Goal: Transaction & Acquisition: Obtain resource

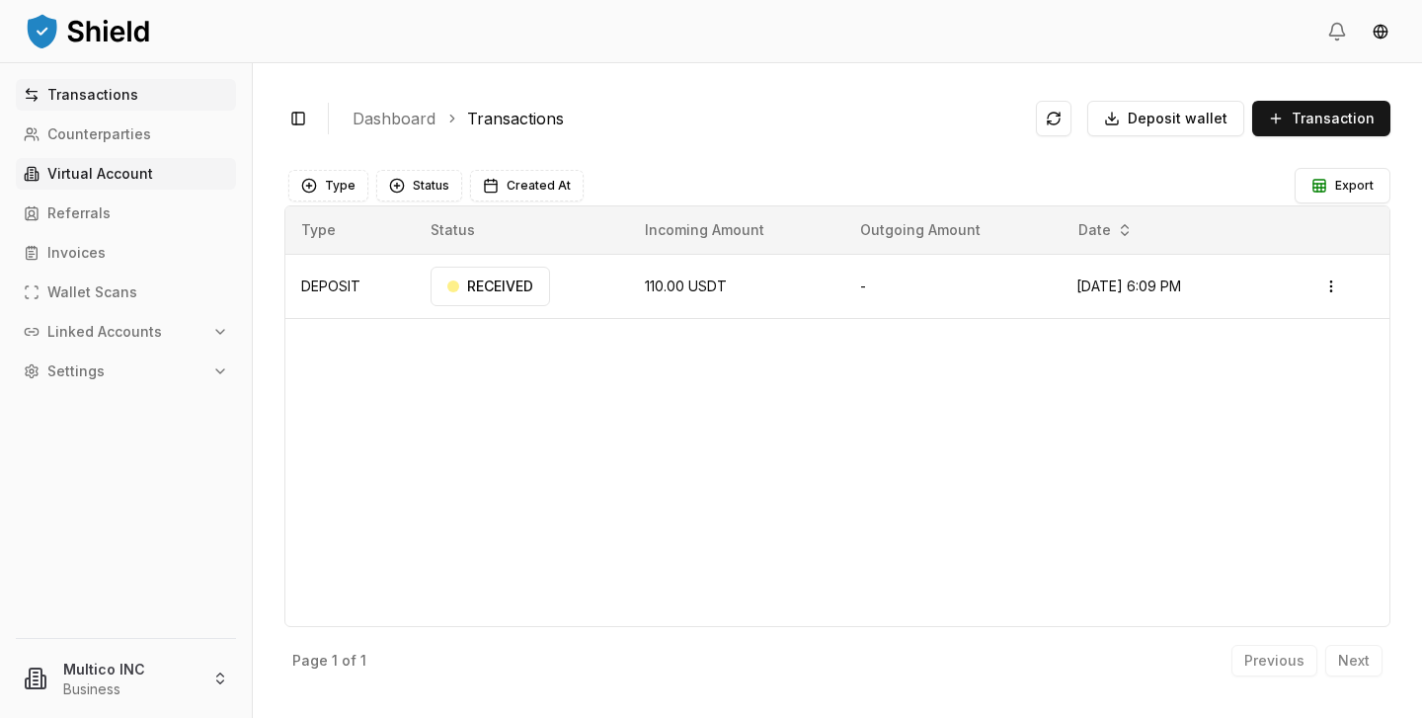
click at [73, 167] on p "Virtual Account" at bounding box center [100, 174] width 106 height 14
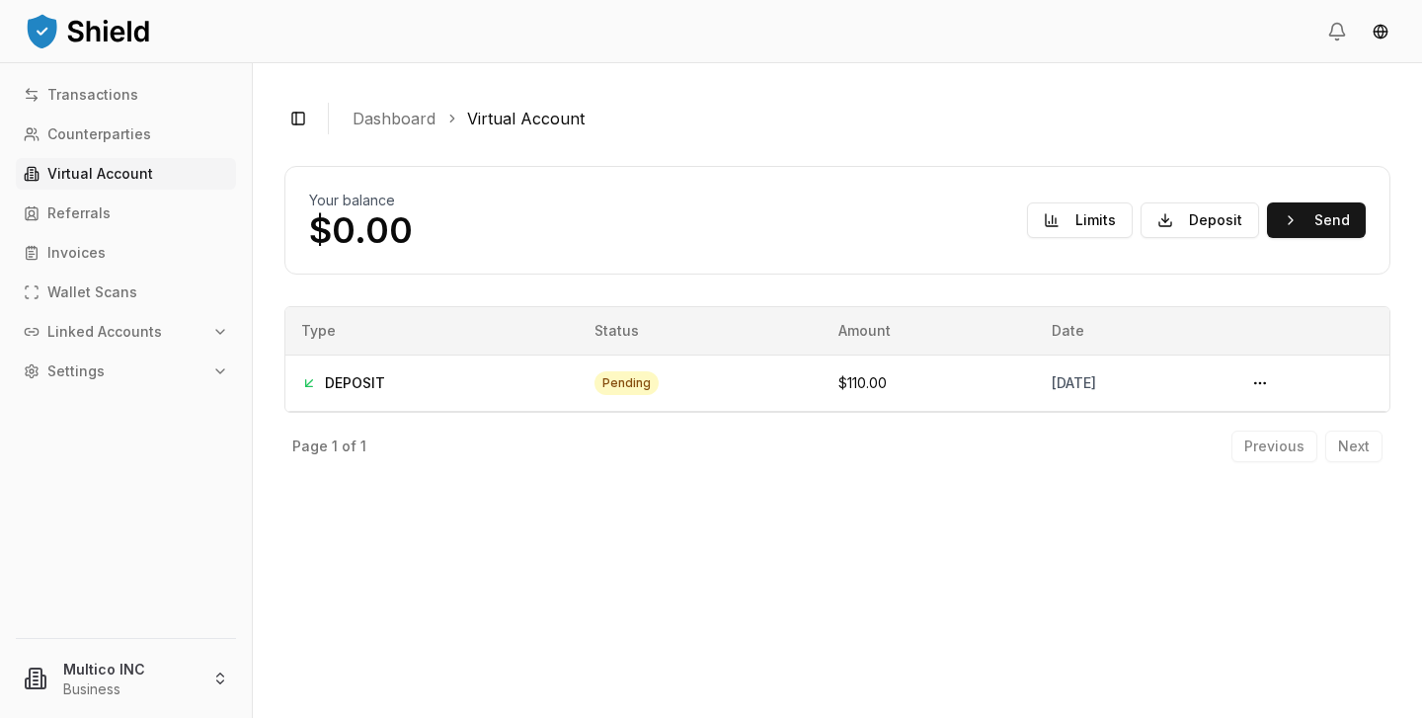
click at [74, 167] on p "Virtual Account" at bounding box center [100, 174] width 106 height 14
click at [1302, 220] on button "Send" at bounding box center [1316, 220] width 99 height 36
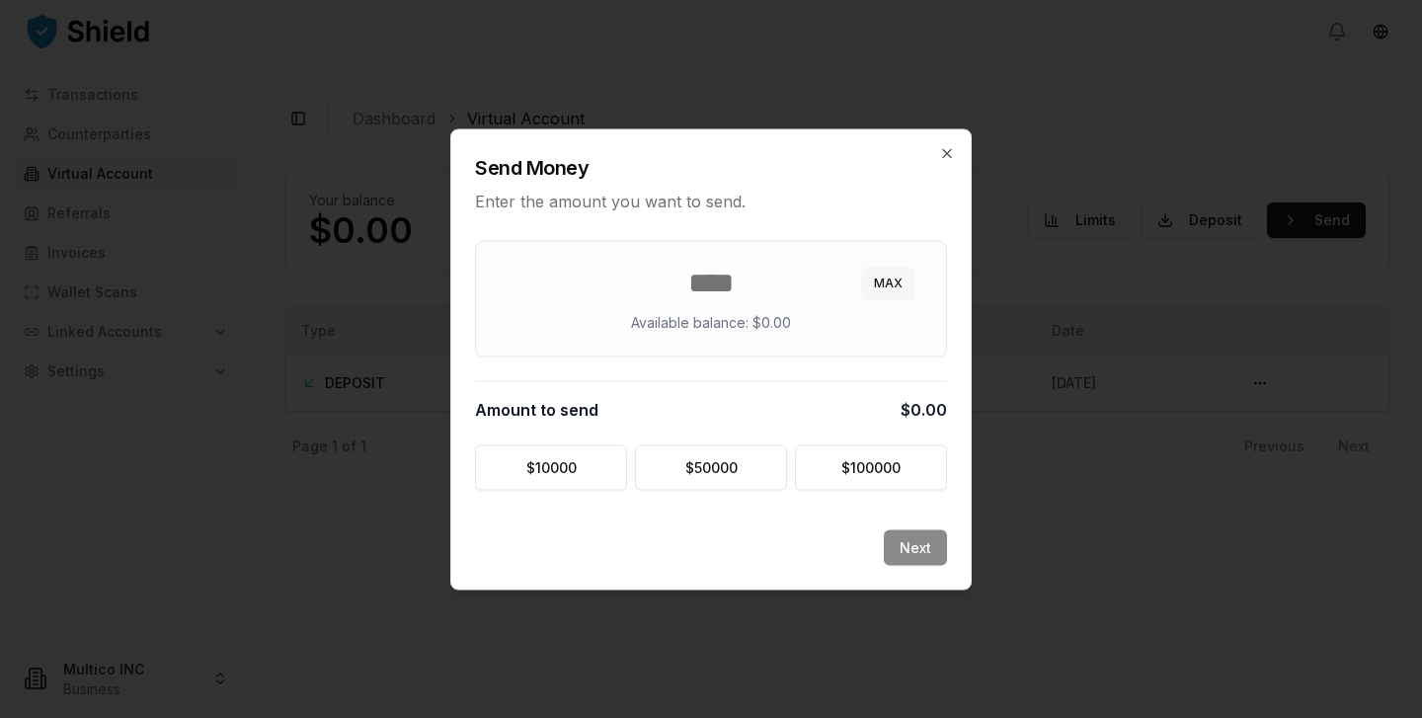
click at [882, 283] on button "MAX" at bounding box center [888, 283] width 52 height 32
type input "*"
click at [883, 283] on button "MAX" at bounding box center [888, 283] width 52 height 32
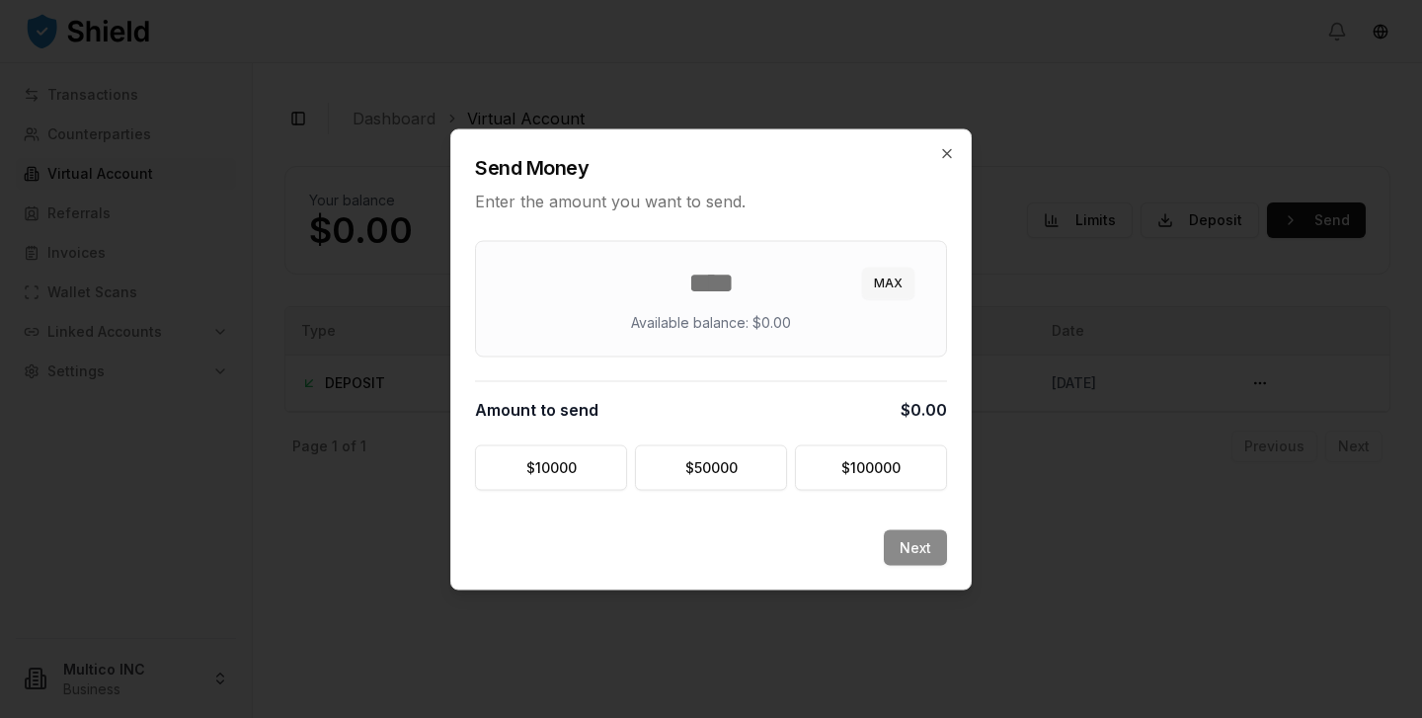
click at [883, 283] on button "MAX" at bounding box center [888, 283] width 52 height 32
click at [911, 545] on div "Next" at bounding box center [710, 558] width 519 height 59
click at [941, 154] on icon "button" at bounding box center [947, 153] width 16 height 16
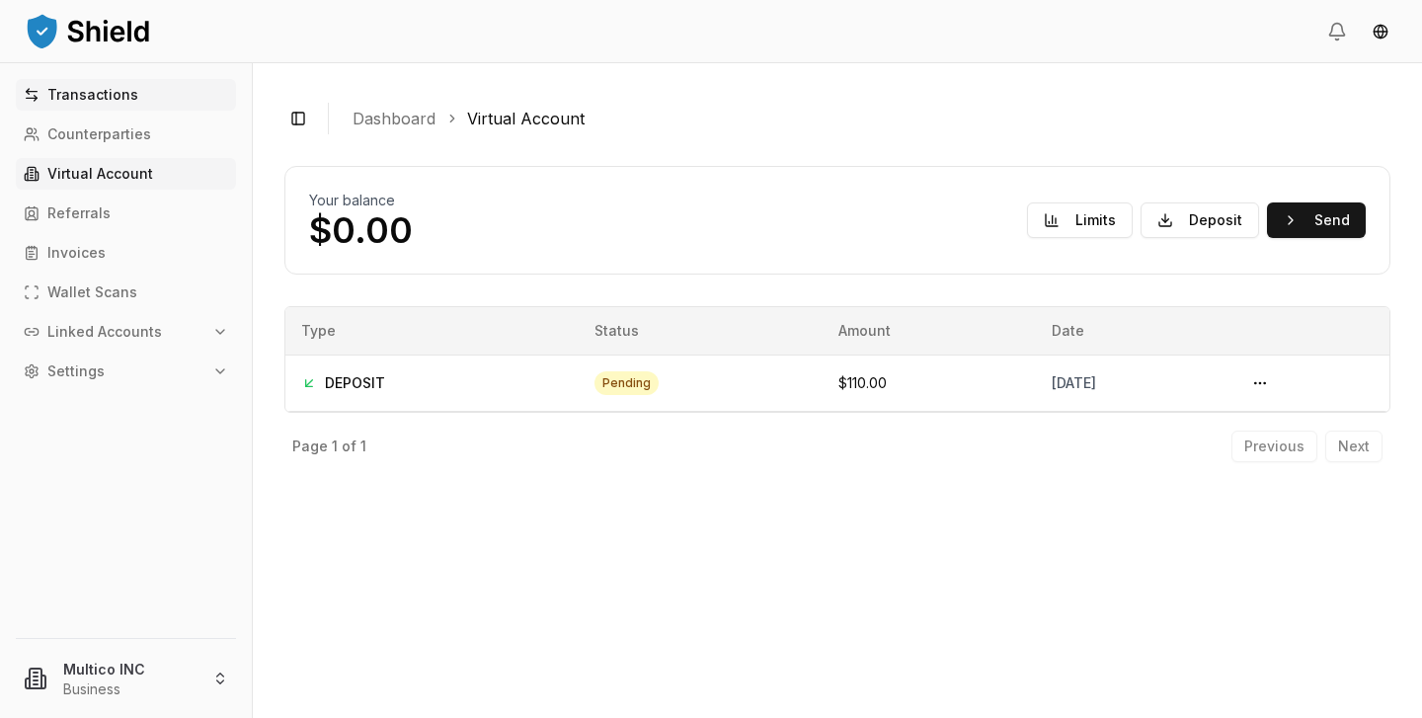
click at [92, 91] on p "Transactions" at bounding box center [92, 95] width 91 height 14
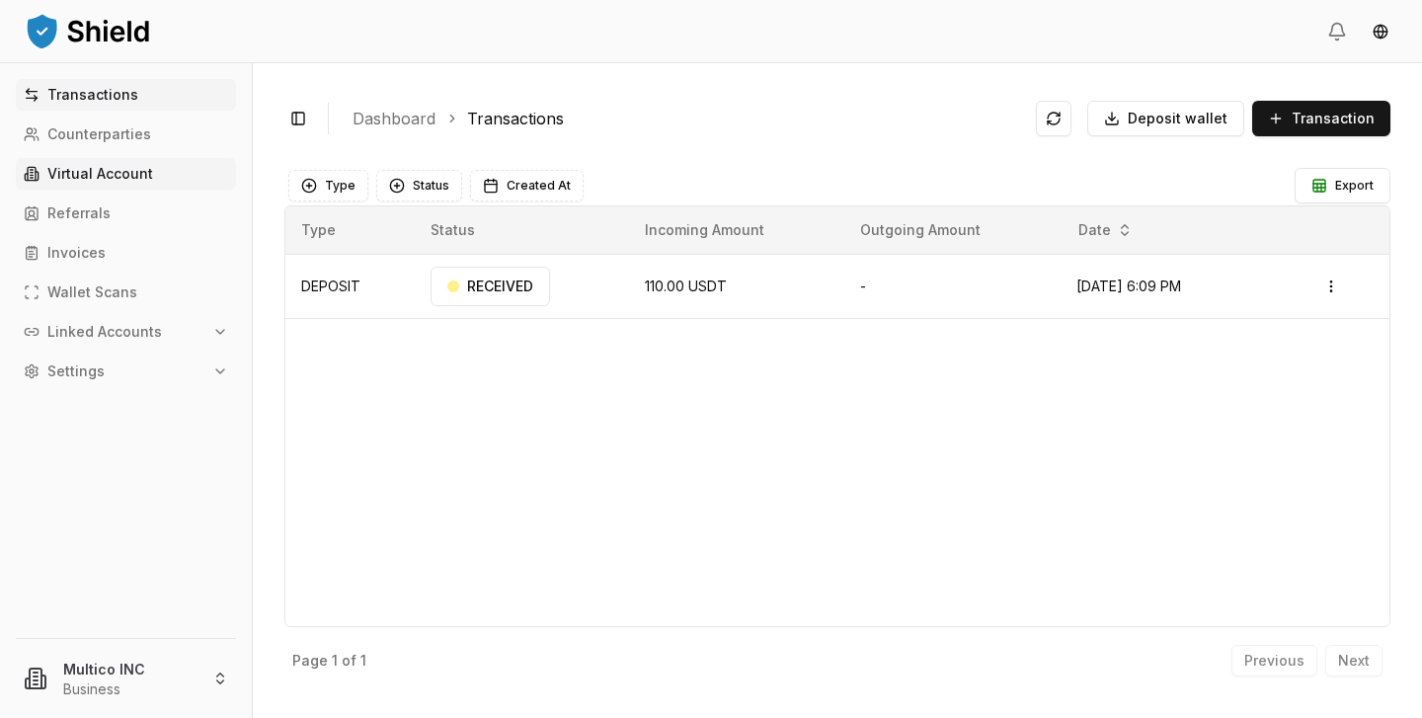
click at [145, 170] on p "Virtual Account" at bounding box center [100, 174] width 106 height 14
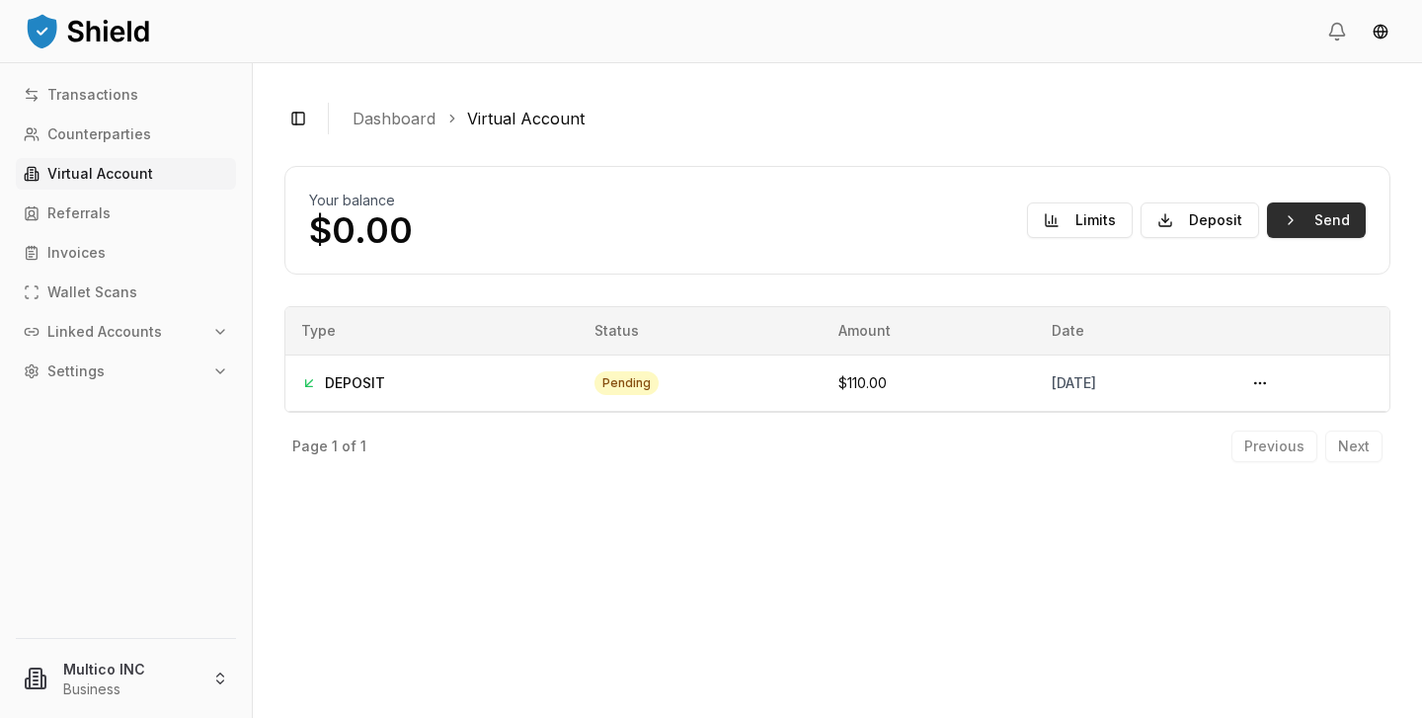
click at [1322, 226] on button "Send" at bounding box center [1316, 220] width 99 height 36
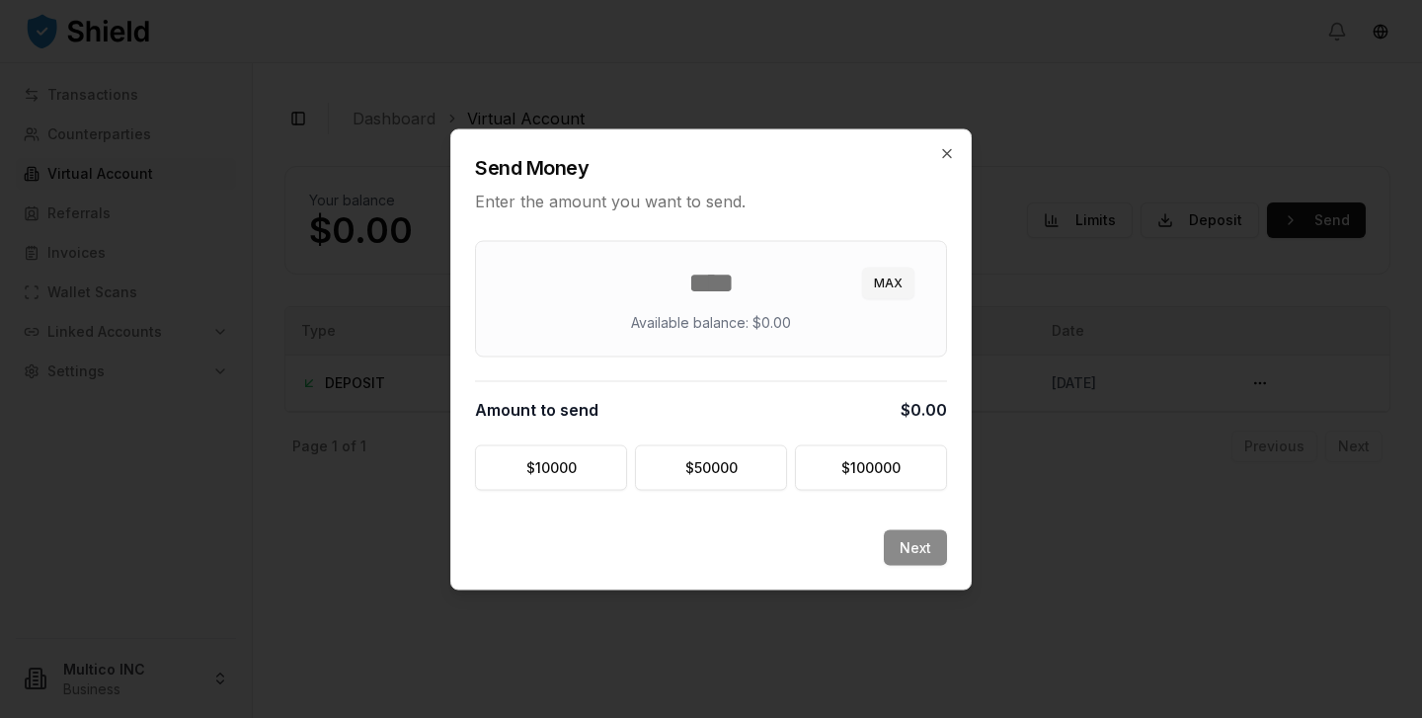
click at [731, 284] on input "number" at bounding box center [711, 283] width 423 height 36
click at [734, 284] on input "number" at bounding box center [711, 283] width 423 height 36
click at [940, 151] on icon "button" at bounding box center [947, 153] width 16 height 16
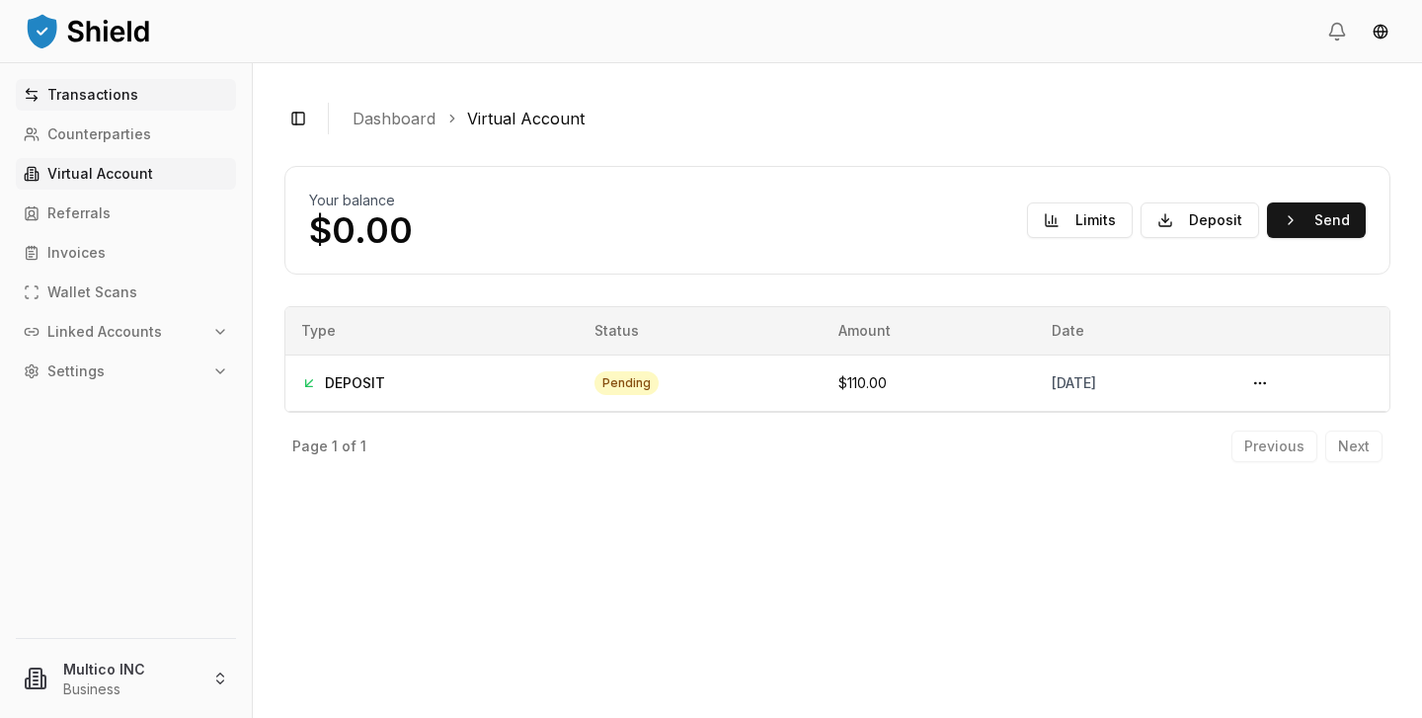
click at [145, 110] on link "Transactions" at bounding box center [126, 95] width 220 height 32
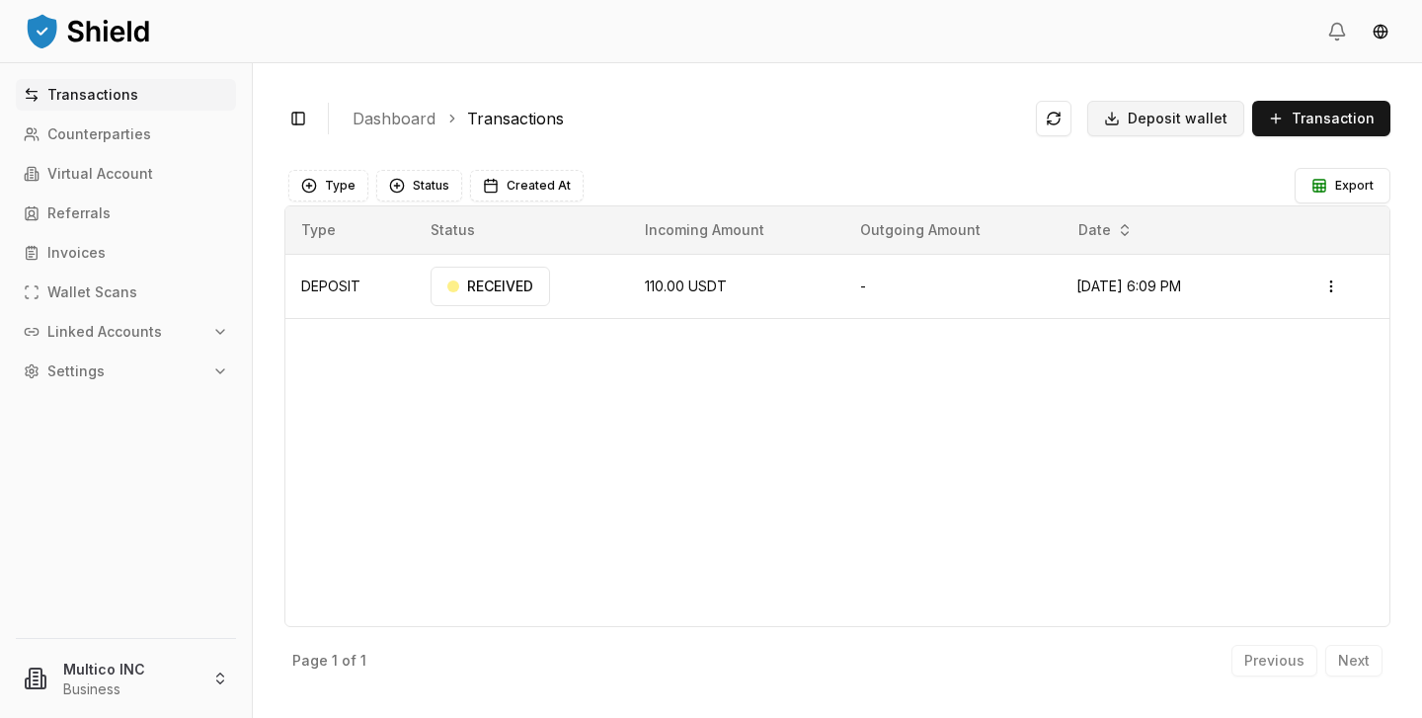
click at [1197, 130] on button "Deposit wallet" at bounding box center [1165, 119] width 157 height 36
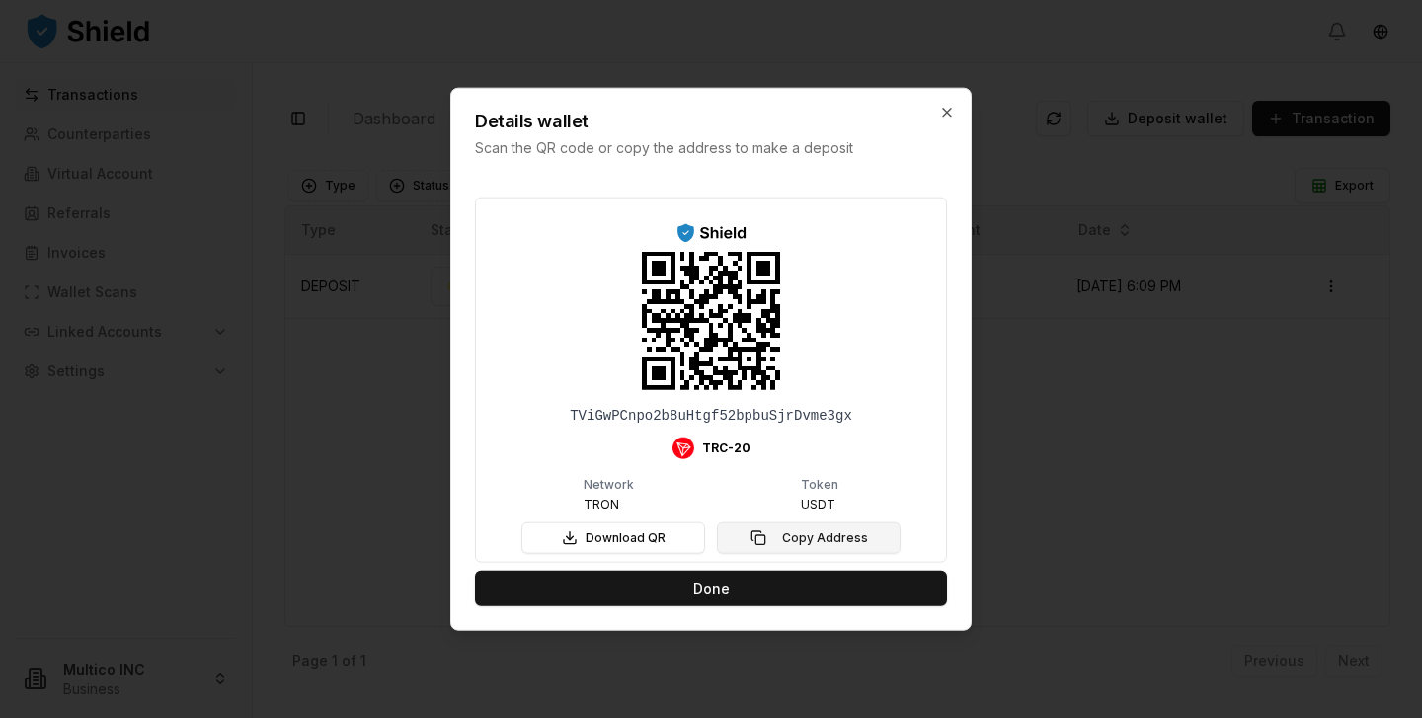
click at [789, 539] on button "Copy Address" at bounding box center [809, 538] width 184 height 32
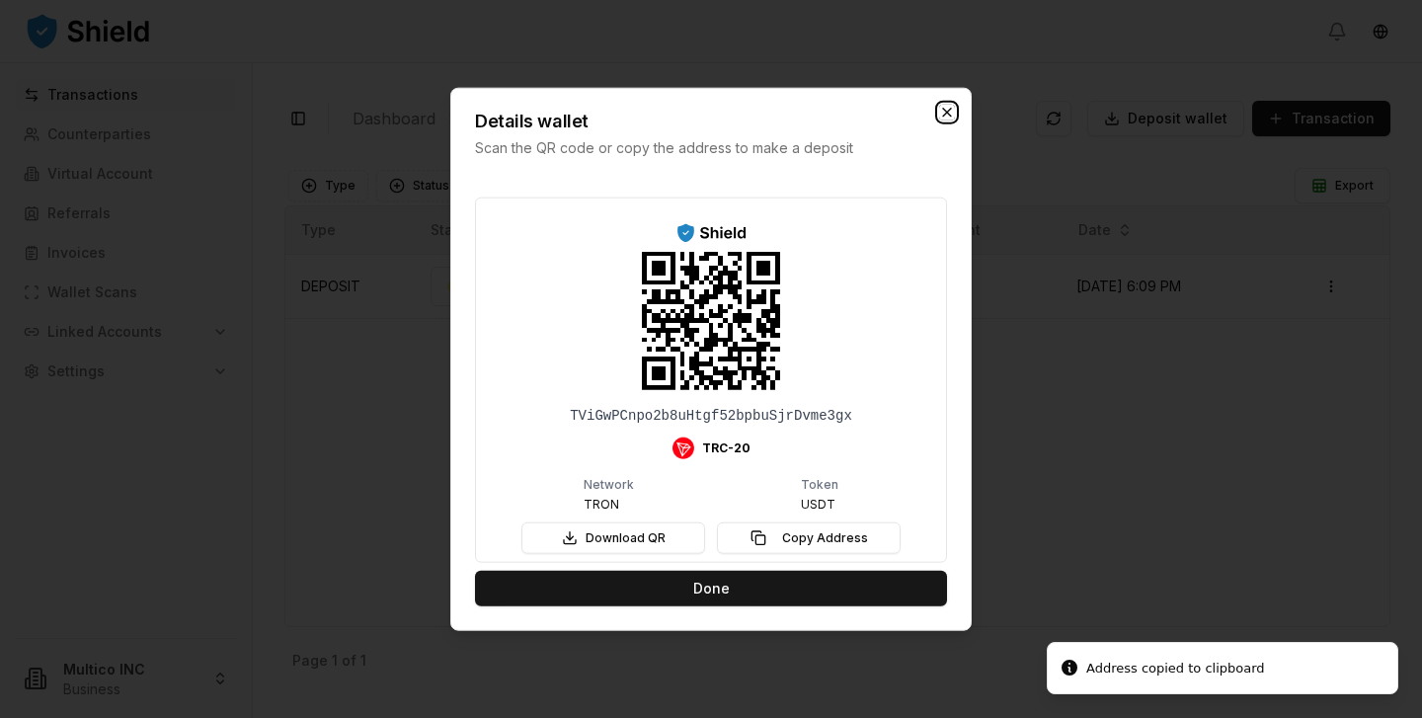
click at [948, 110] on icon "button" at bounding box center [947, 112] width 8 height 8
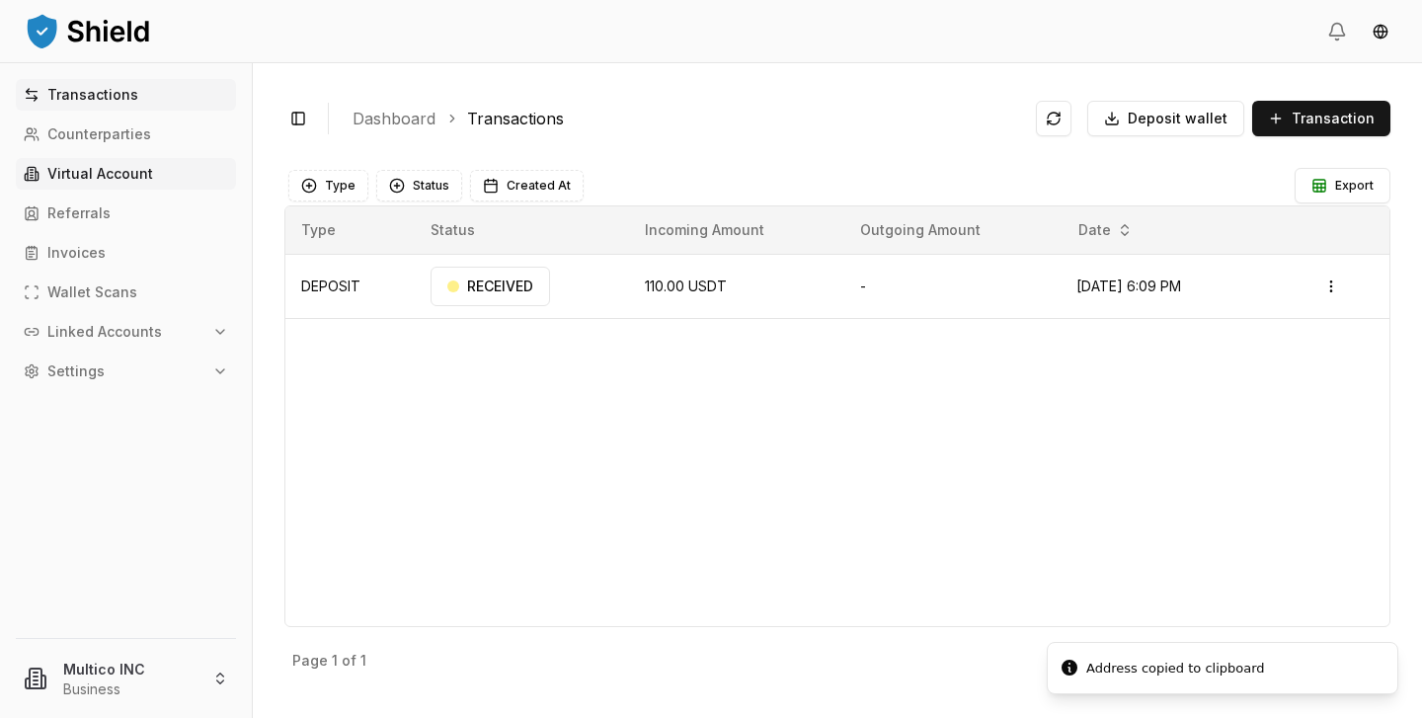
click at [129, 170] on p "Virtual Account" at bounding box center [100, 174] width 106 height 14
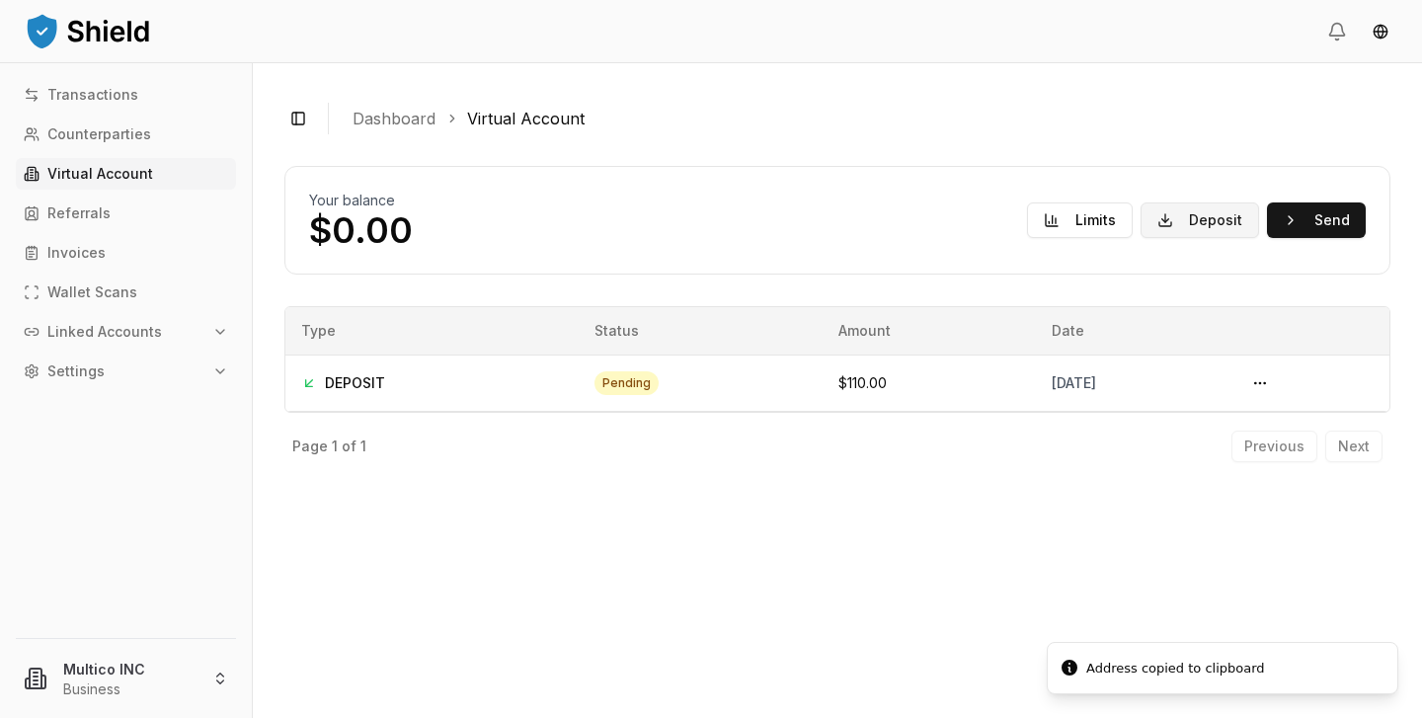
click at [1197, 214] on button "Deposit" at bounding box center [1200, 220] width 118 height 36
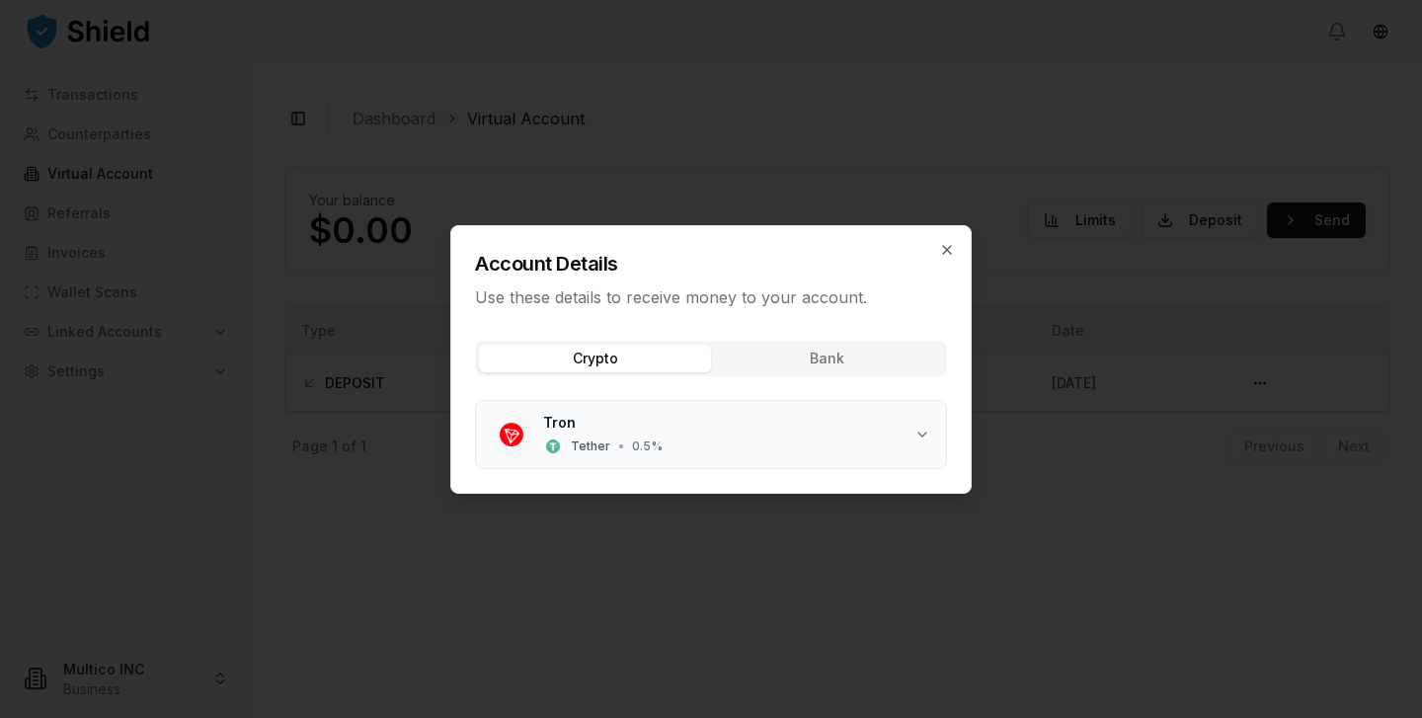
click at [844, 428] on div "Tron Tether • 0.5 %" at bounding box center [728, 434] width 371 height 43
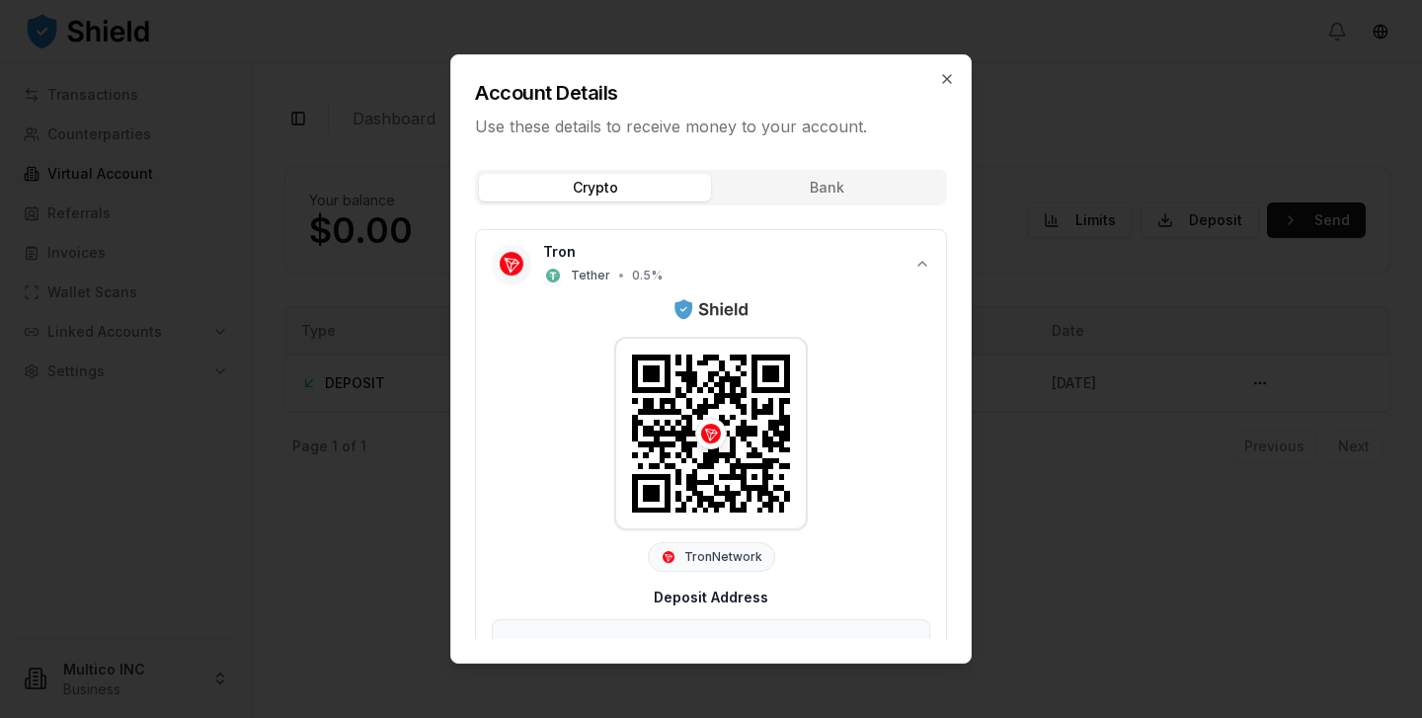
click at [846, 204] on div "Crypto Bank Tron Tether • 0.5 % Tron Network Deposit Address TViGwPCnpo2b8uHtgf…" at bounding box center [710, 409] width 519 height 510
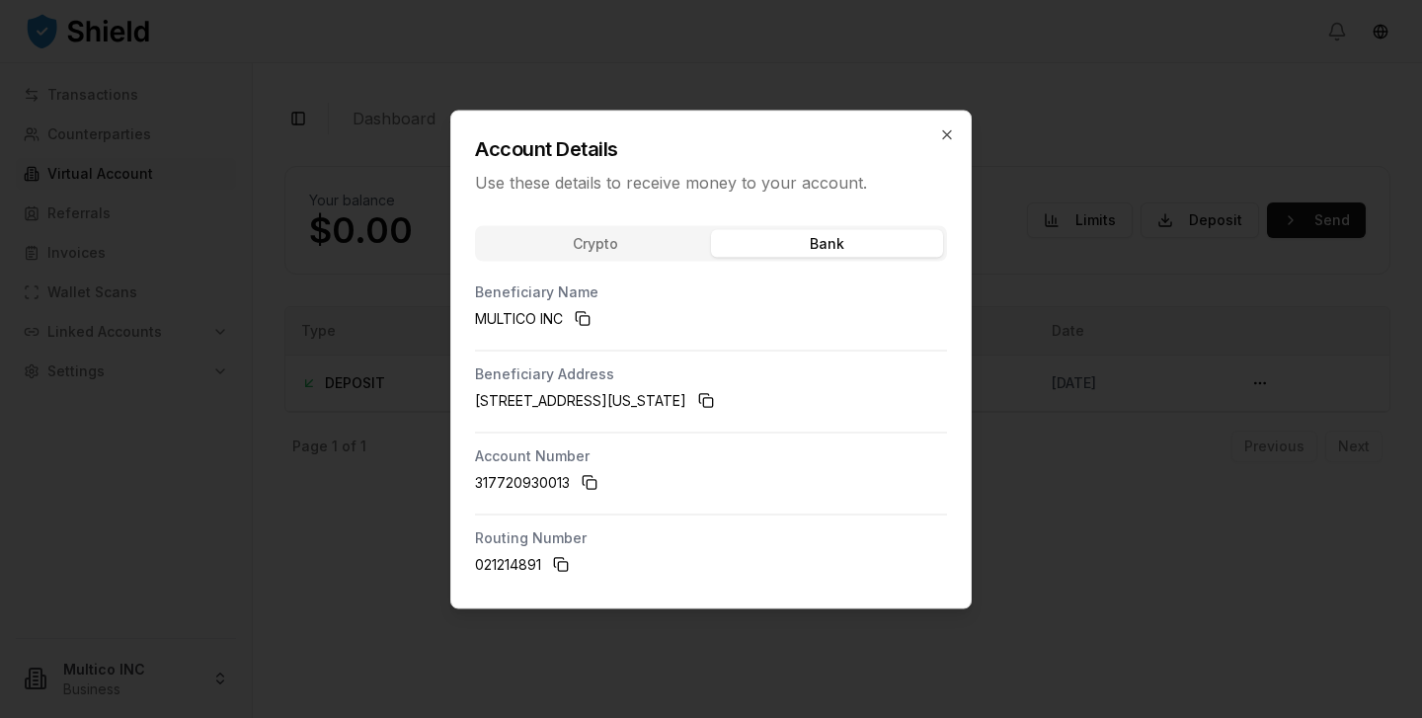
click at [846, 195] on div "Account Details Use these details to receive money to your account. Crypto Bank…" at bounding box center [710, 359] width 521 height 499
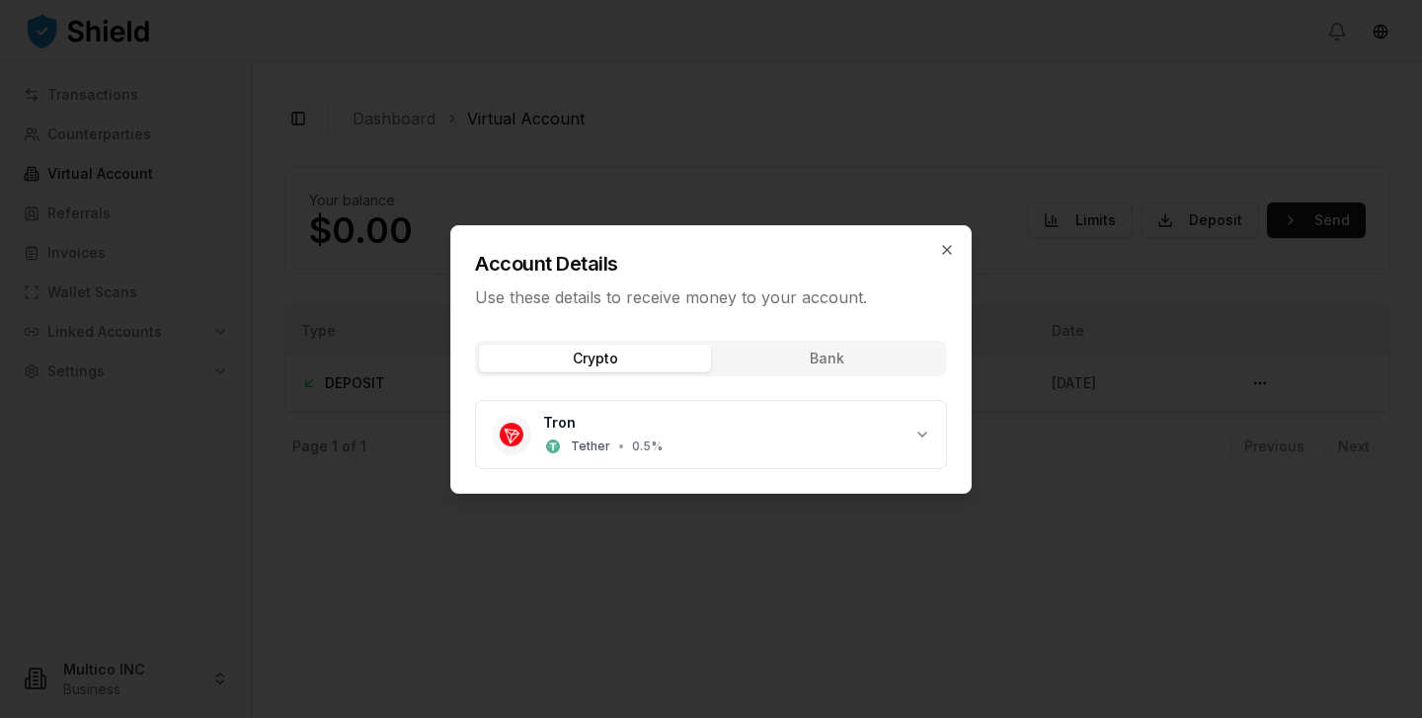
click at [572, 250] on div "Account Details Use these details to receive money to your account. Crypto Bank…" at bounding box center [710, 359] width 521 height 269
click at [608, 421] on div "Tron Tether • 0.5 %" at bounding box center [728, 434] width 371 height 43
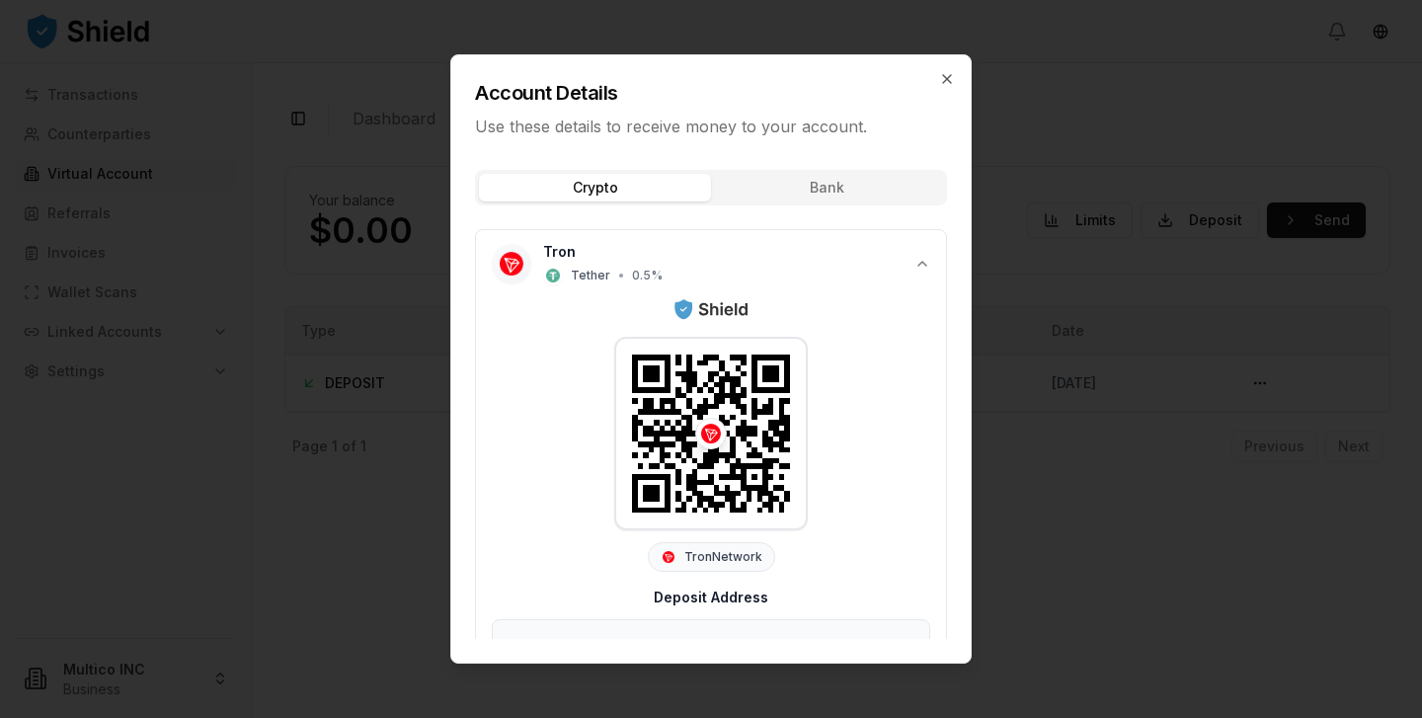
scroll to position [112, 0]
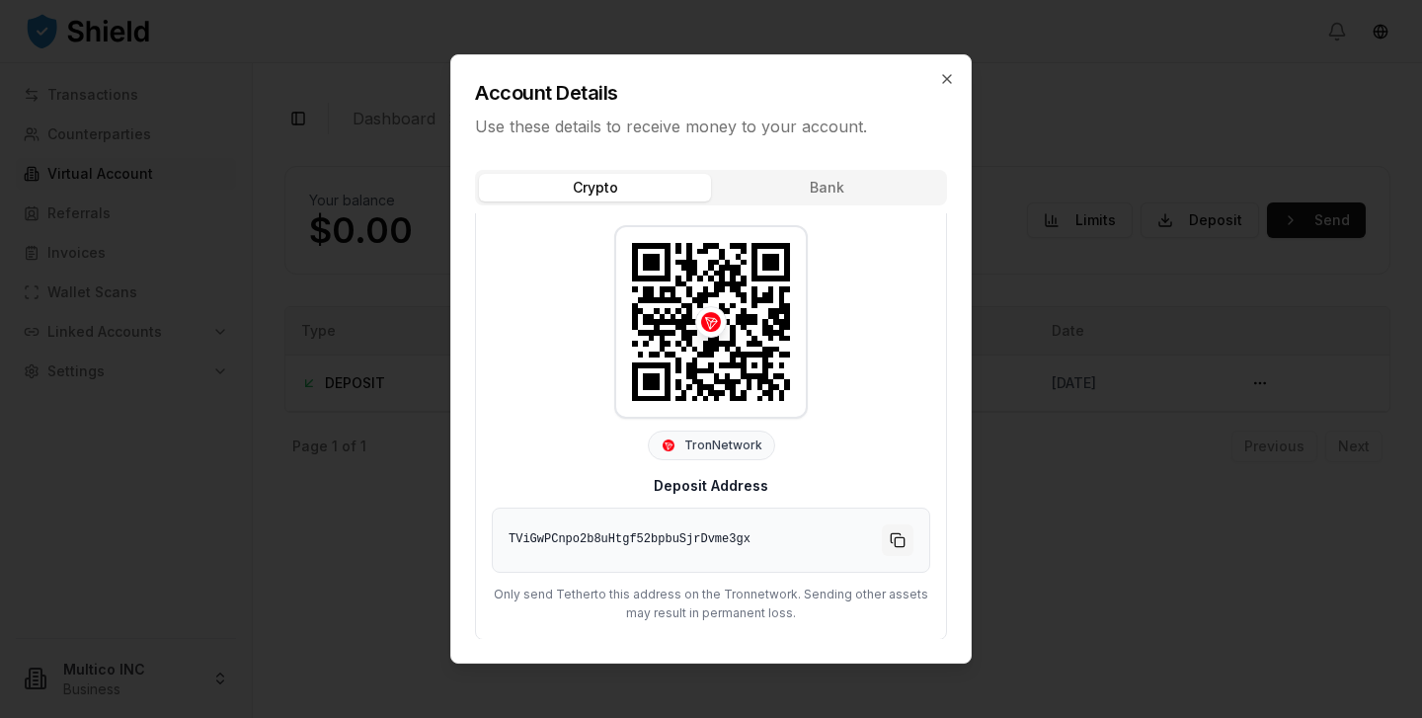
click at [897, 536] on button "Copy to clipboard" at bounding box center [898, 540] width 32 height 32
